Goal: Information Seeking & Learning: Learn about a topic

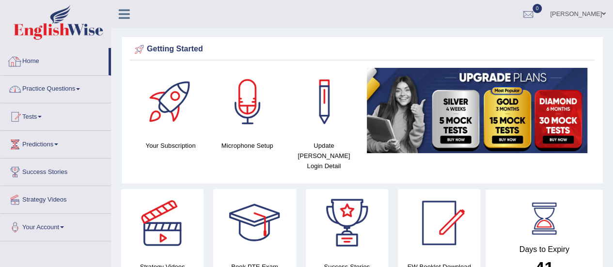
click at [49, 88] on link "Practice Questions" at bounding box center [55, 88] width 110 height 24
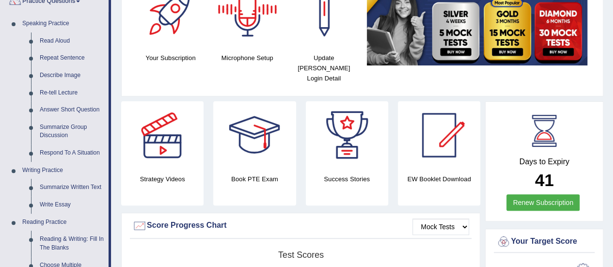
scroll to position [97, 0]
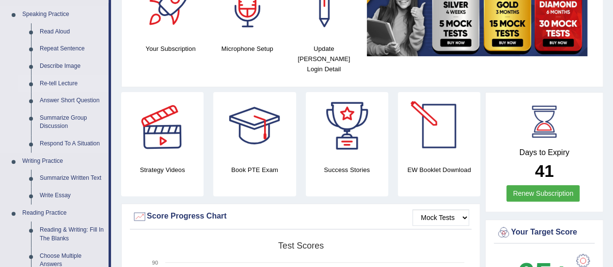
click at [69, 81] on link "Re-tell Lecture" at bounding box center [71, 83] width 73 height 17
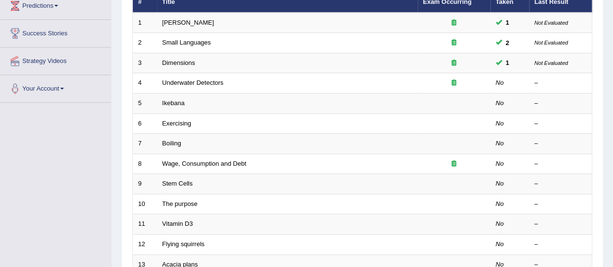
scroll to position [133, 0]
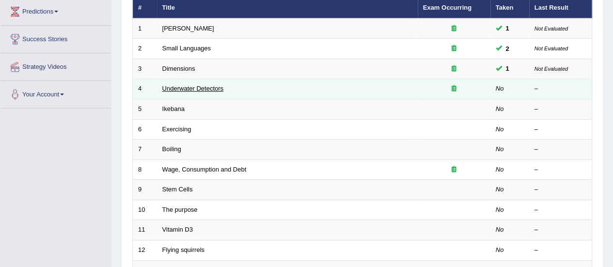
click at [200, 86] on link "Underwater Detectors" at bounding box center [192, 88] width 61 height 7
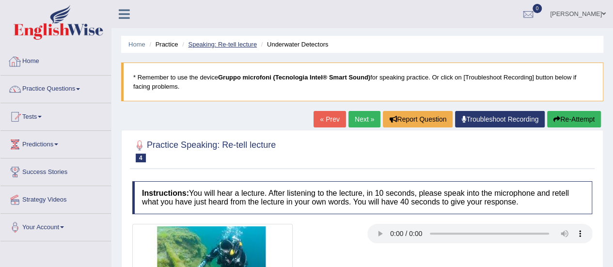
click at [230, 43] on link "Speaking: Re-tell lecture" at bounding box center [222, 44] width 69 height 7
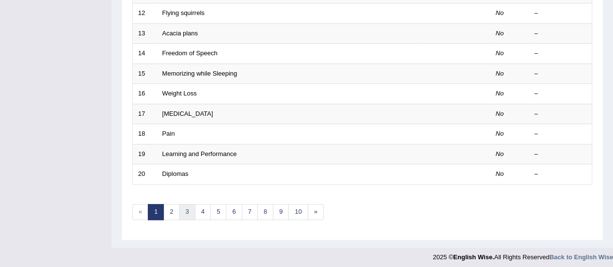
click at [188, 208] on link "3" at bounding box center [187, 212] width 16 height 16
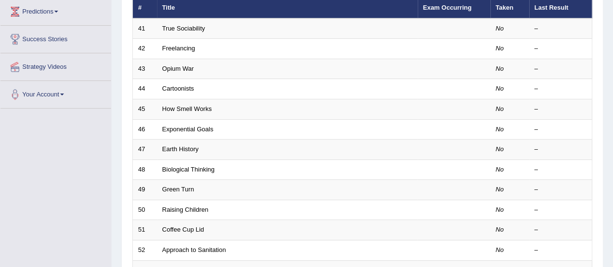
scroll to position [158, 0]
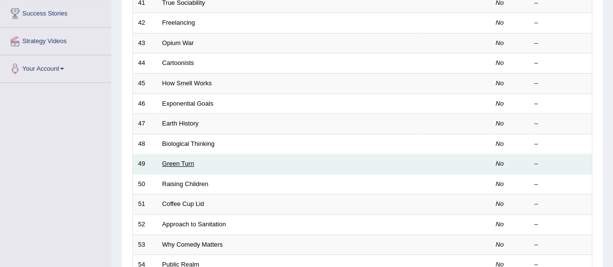
click at [181, 157] on td "Green Turn" at bounding box center [287, 164] width 261 height 20
click at [168, 160] on link "Green Turn" at bounding box center [178, 163] width 32 height 7
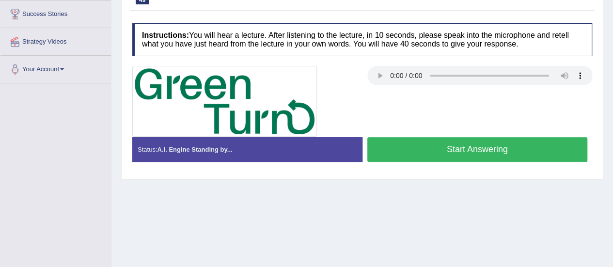
scroll to position [161, 0]
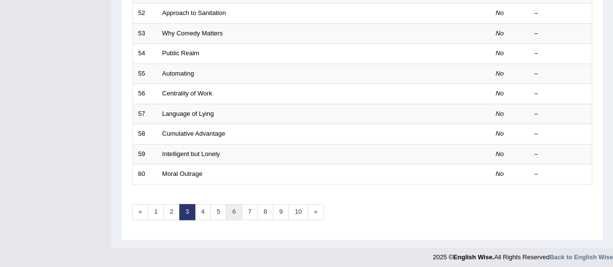
click at [226, 209] on link "6" at bounding box center [234, 212] width 16 height 16
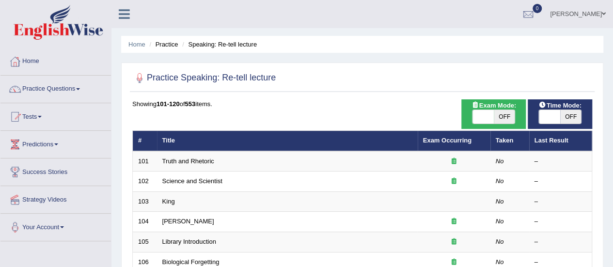
scroll to position [234, 0]
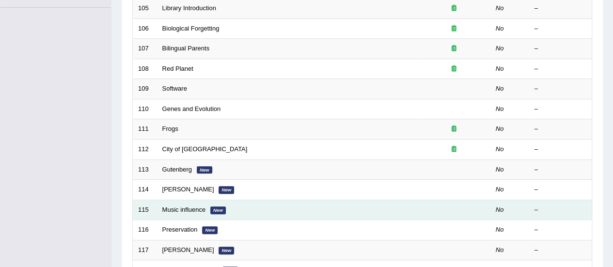
click at [175, 210] on td "Music influence New" at bounding box center [287, 210] width 261 height 20
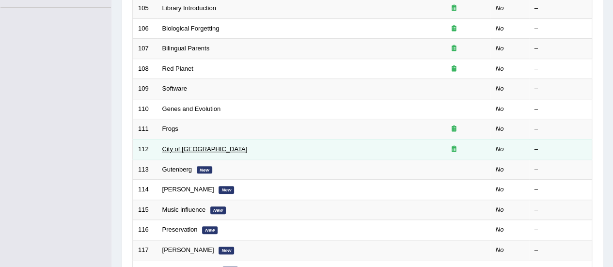
click at [173, 149] on link "City of [GEOGRAPHIC_DATA]" at bounding box center [204, 148] width 85 height 7
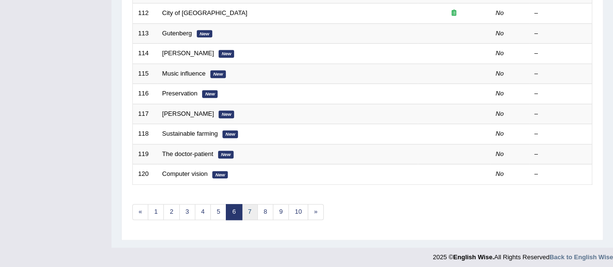
click at [247, 206] on link "7" at bounding box center [250, 212] width 16 height 16
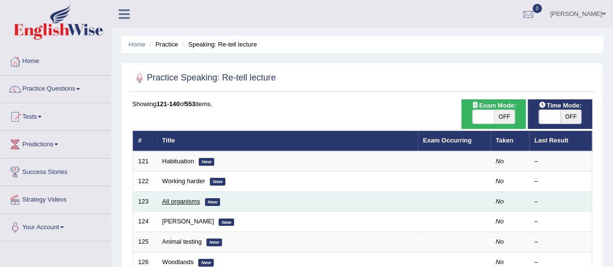
click at [170, 201] on link "All organisms" at bounding box center [181, 201] width 38 height 7
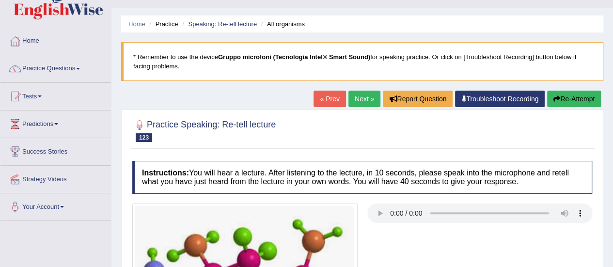
scroll to position [7, 0]
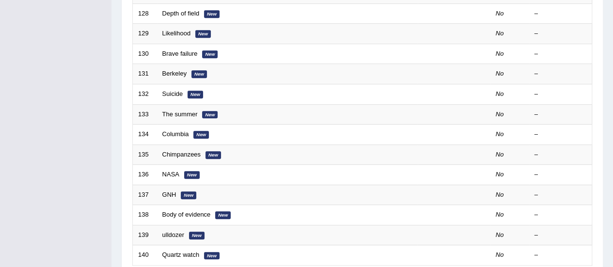
scroll to position [370, 0]
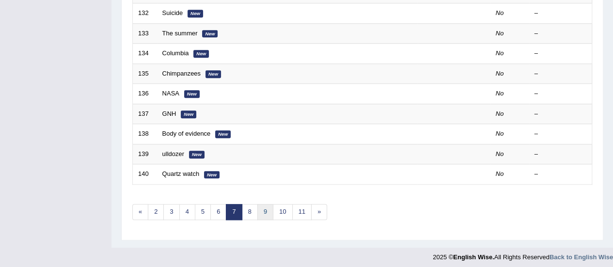
click at [259, 206] on link "9" at bounding box center [265, 212] width 16 height 16
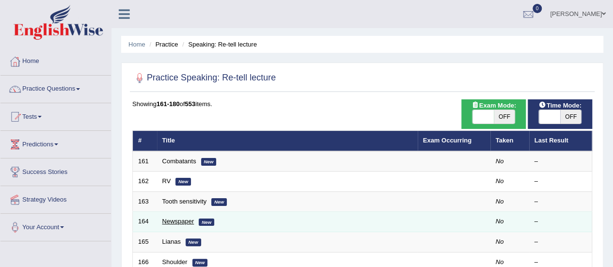
click at [172, 219] on link "Newspaper" at bounding box center [178, 221] width 32 height 7
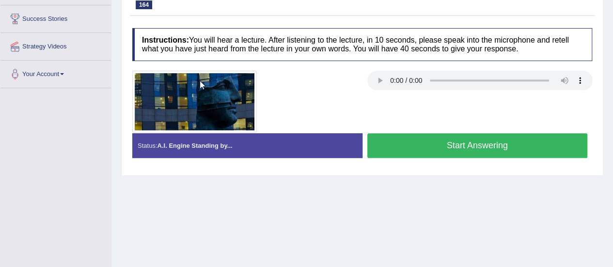
scroll to position [185, 0]
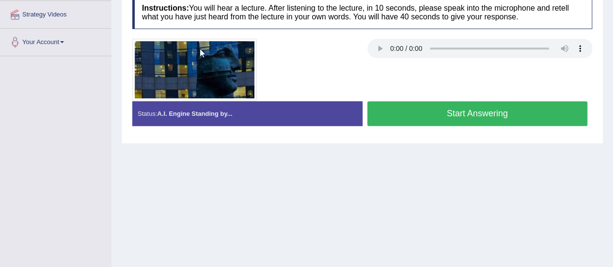
click at [415, 108] on button "Start Answering" at bounding box center [477, 113] width 220 height 25
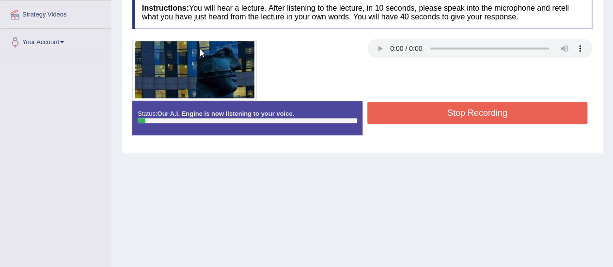
click at [415, 108] on button "Stop Recording" at bounding box center [477, 113] width 220 height 22
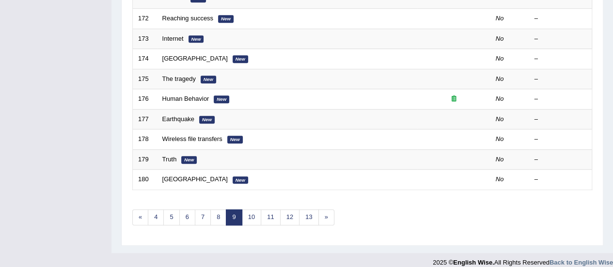
scroll to position [369, 0]
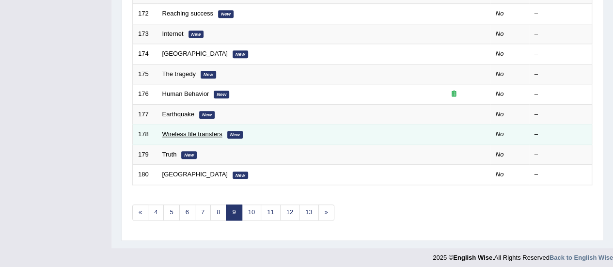
click at [168, 131] on link "Wireless file transfers" at bounding box center [192, 133] width 60 height 7
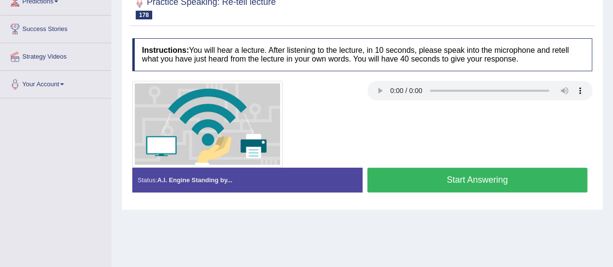
click at [148, 254] on div "Home Practice Speaking: Re-tell lecture Wireless file transfers * Remember to u…" at bounding box center [361, 99] width 501 height 485
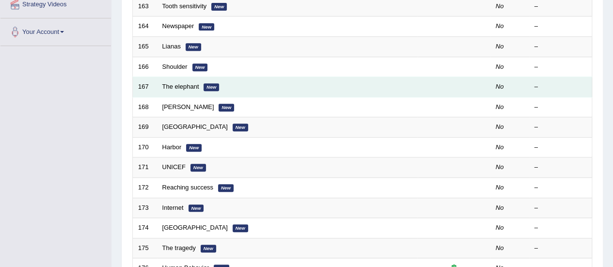
scroll to position [191, 0]
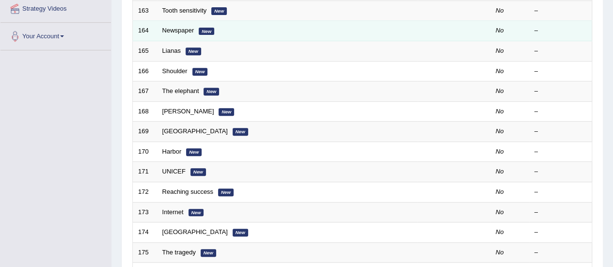
click at [181, 24] on td "Newspaper New" at bounding box center [287, 31] width 261 height 20
click at [170, 27] on link "Newspaper" at bounding box center [178, 30] width 32 height 7
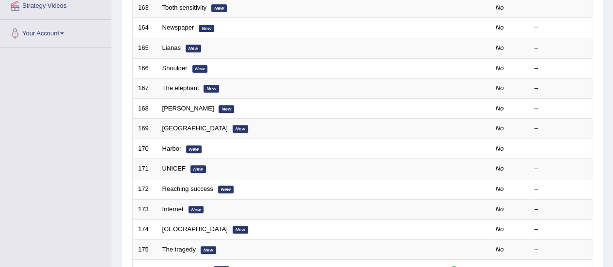
click at [174, 105] on link "[PERSON_NAME]" at bounding box center [188, 108] width 52 height 7
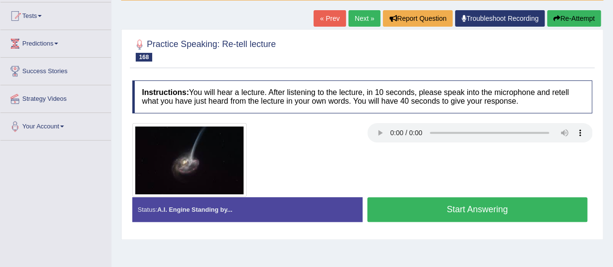
click at [612, 125] on html "Toggle navigation Home Practice Questions Speaking Practice Read Aloud Repeat S…" at bounding box center [306, 32] width 613 height 267
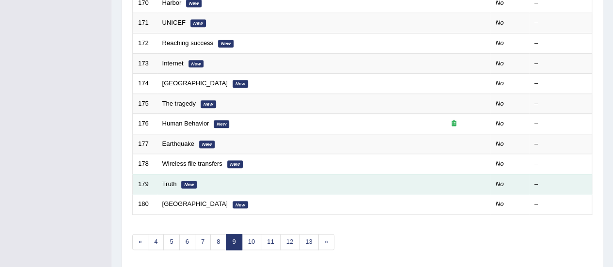
scroll to position [359, 0]
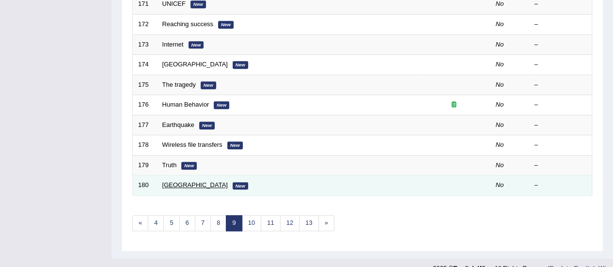
click at [169, 181] on link "[GEOGRAPHIC_DATA]" at bounding box center [194, 184] width 65 height 7
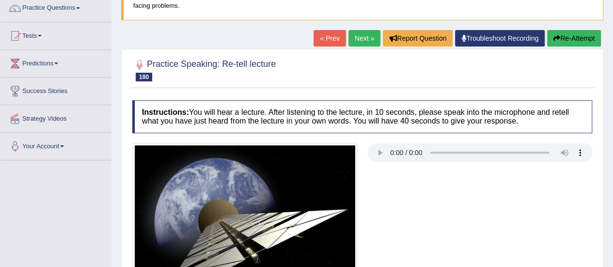
scroll to position [74, 0]
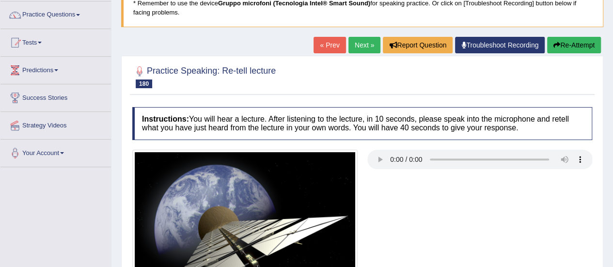
click at [363, 41] on link "Next »" at bounding box center [364, 45] width 32 height 16
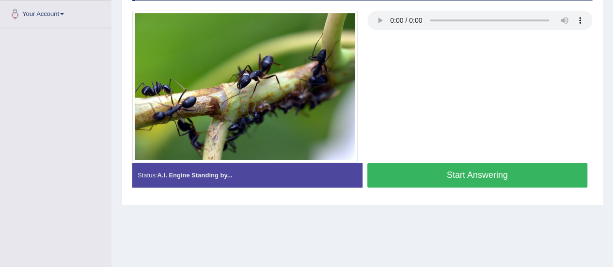
scroll to position [206, 0]
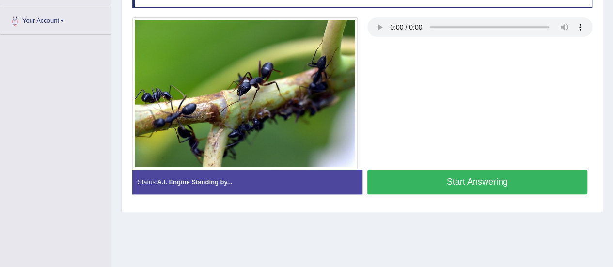
click at [424, 179] on button "Start Answering" at bounding box center [477, 182] width 220 height 25
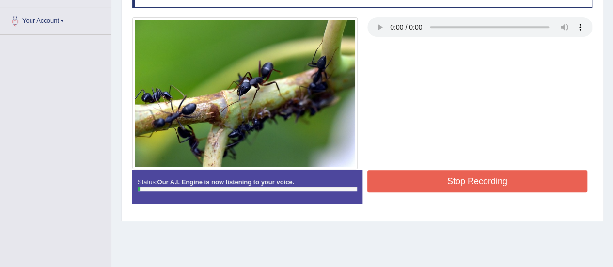
click at [424, 179] on button "Stop Recording" at bounding box center [477, 181] width 220 height 22
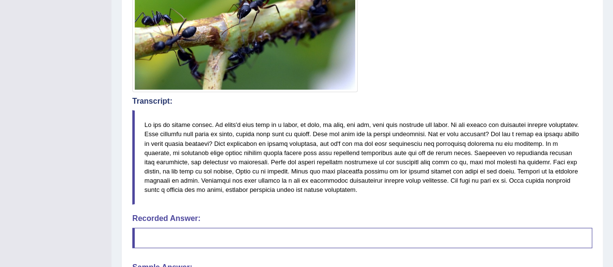
scroll to position [281, 0]
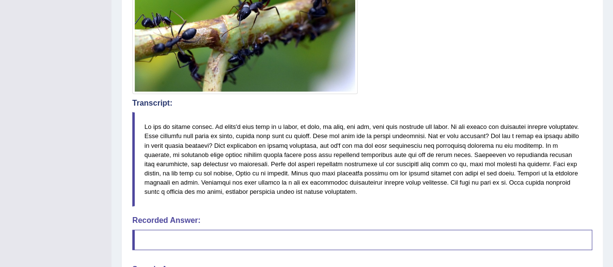
drag, startPoint x: 143, startPoint y: 119, endPoint x: 317, endPoint y: 194, distance: 189.6
click at [317, 194] on blockquote at bounding box center [362, 159] width 460 height 94
drag, startPoint x: 358, startPoint y: 183, endPoint x: 302, endPoint y: 157, distance: 61.1
click at [302, 157] on blockquote at bounding box center [362, 159] width 460 height 94
